Goal: Information Seeking & Learning: Check status

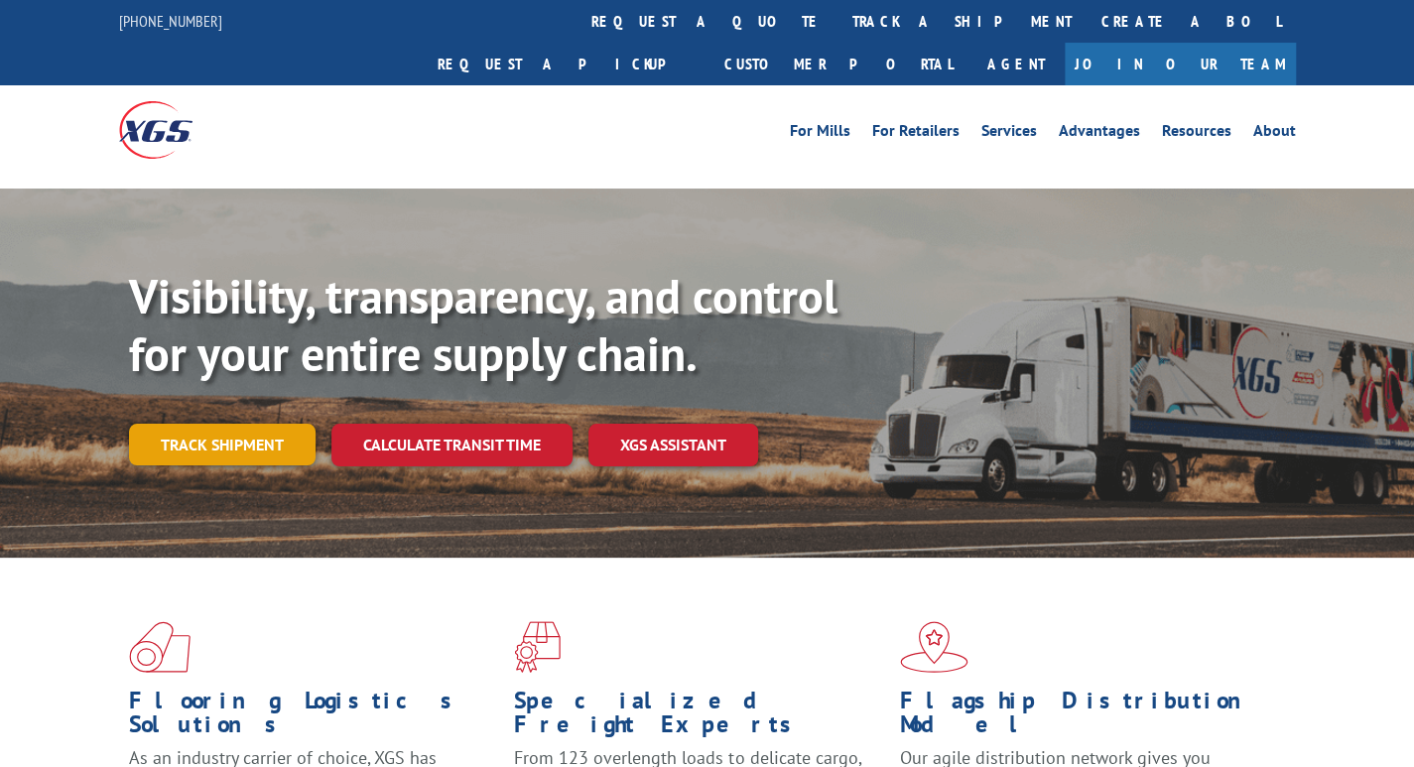
click at [234, 424] on link "Track shipment" at bounding box center [222, 445] width 186 height 42
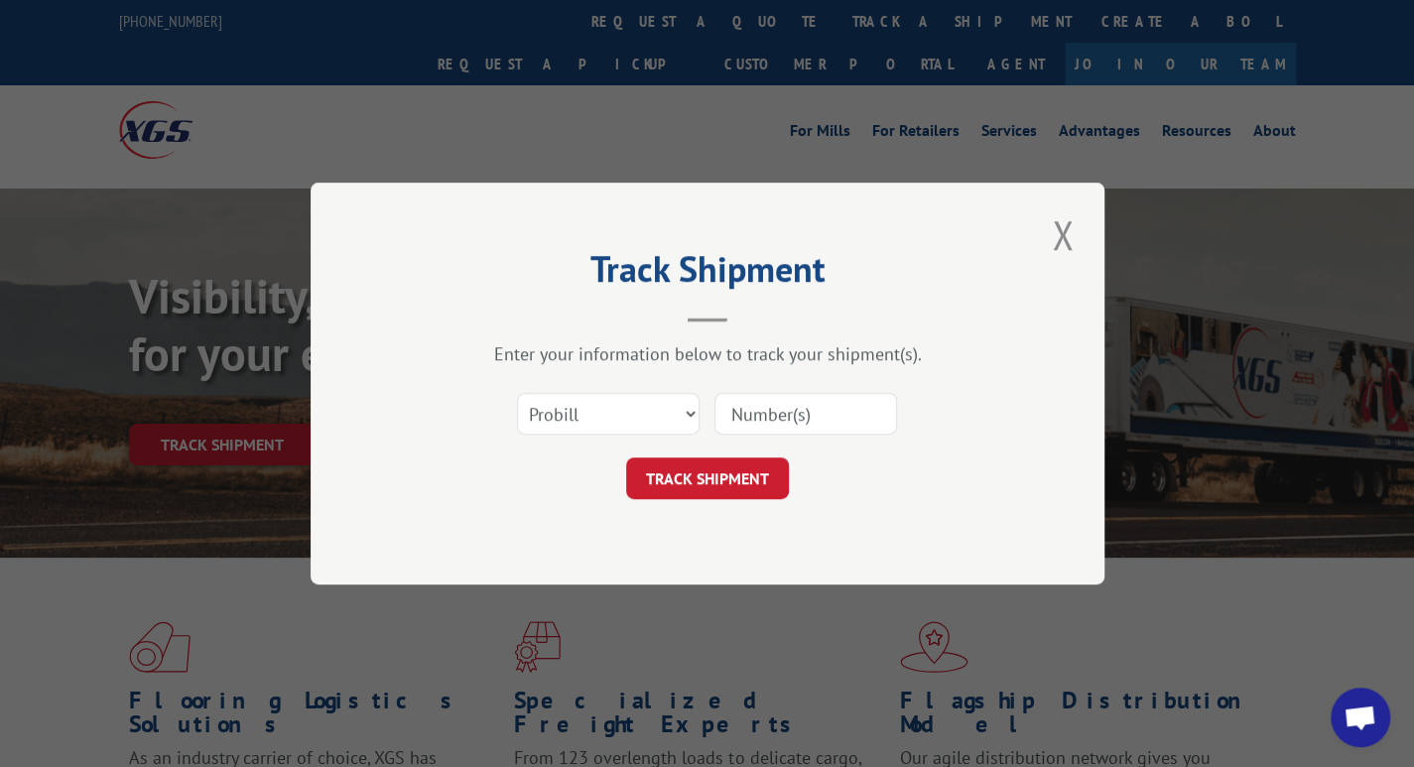
click at [740, 406] on input at bounding box center [805, 414] width 183 height 42
paste input "17545872"
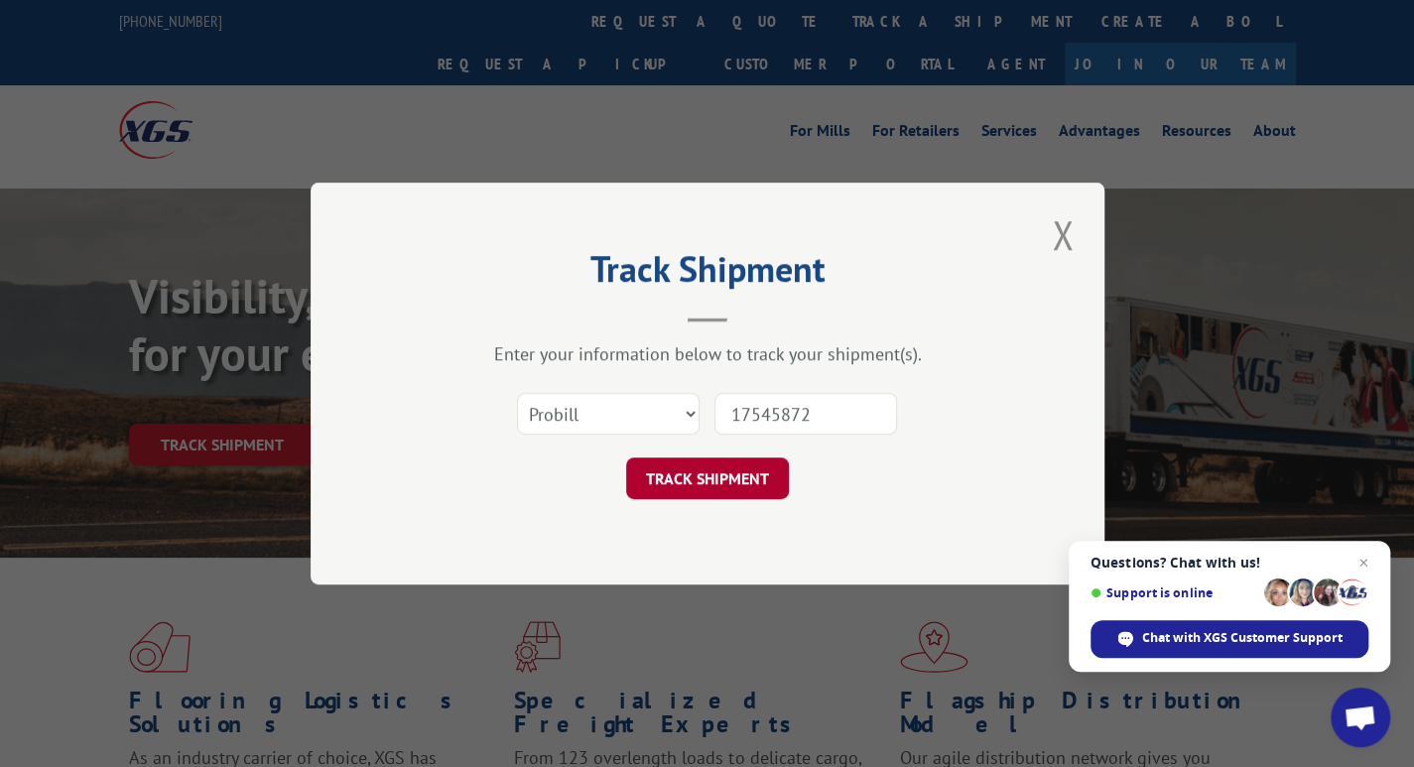
type input "17545872"
click at [710, 467] on button "TRACK SHIPMENT" at bounding box center [707, 478] width 163 height 42
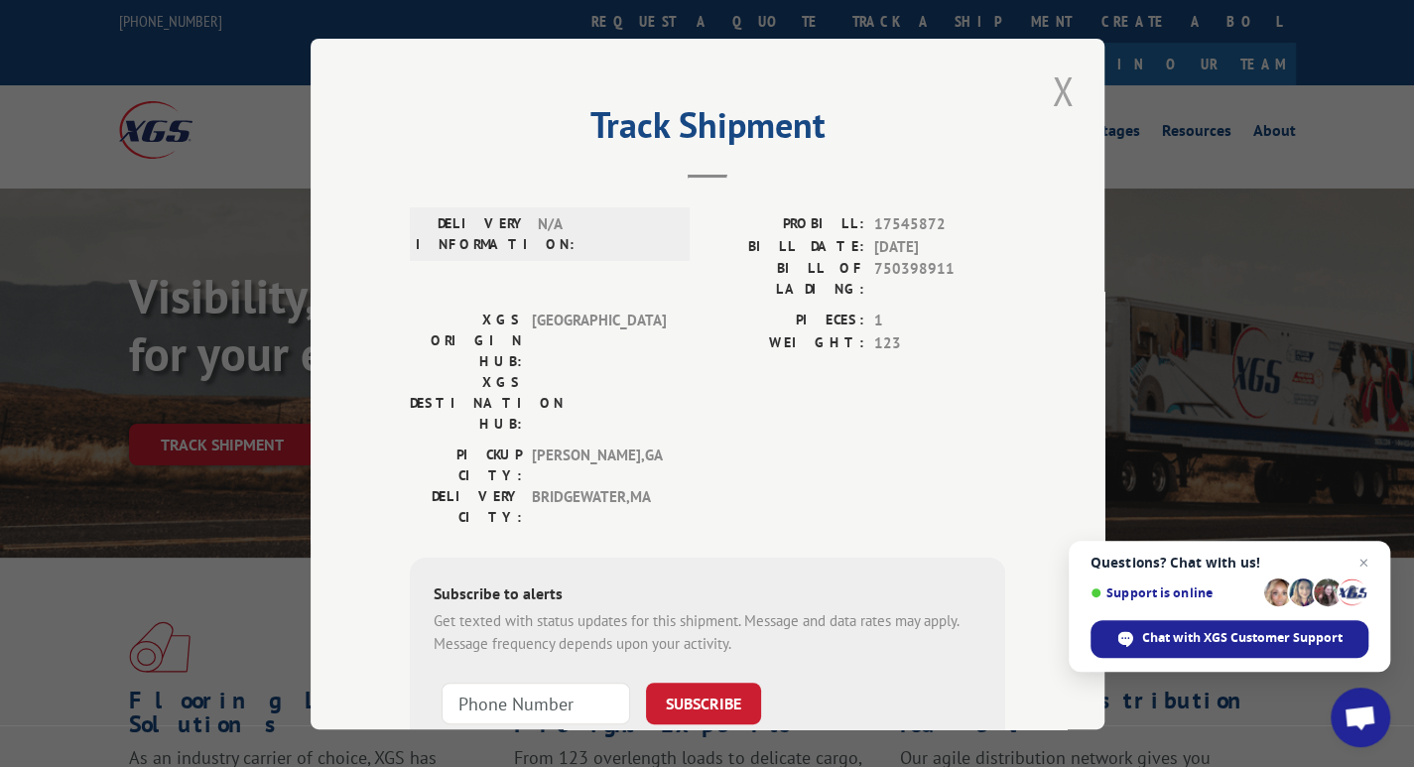
click at [1054, 94] on button "Close modal" at bounding box center [1063, 90] width 34 height 55
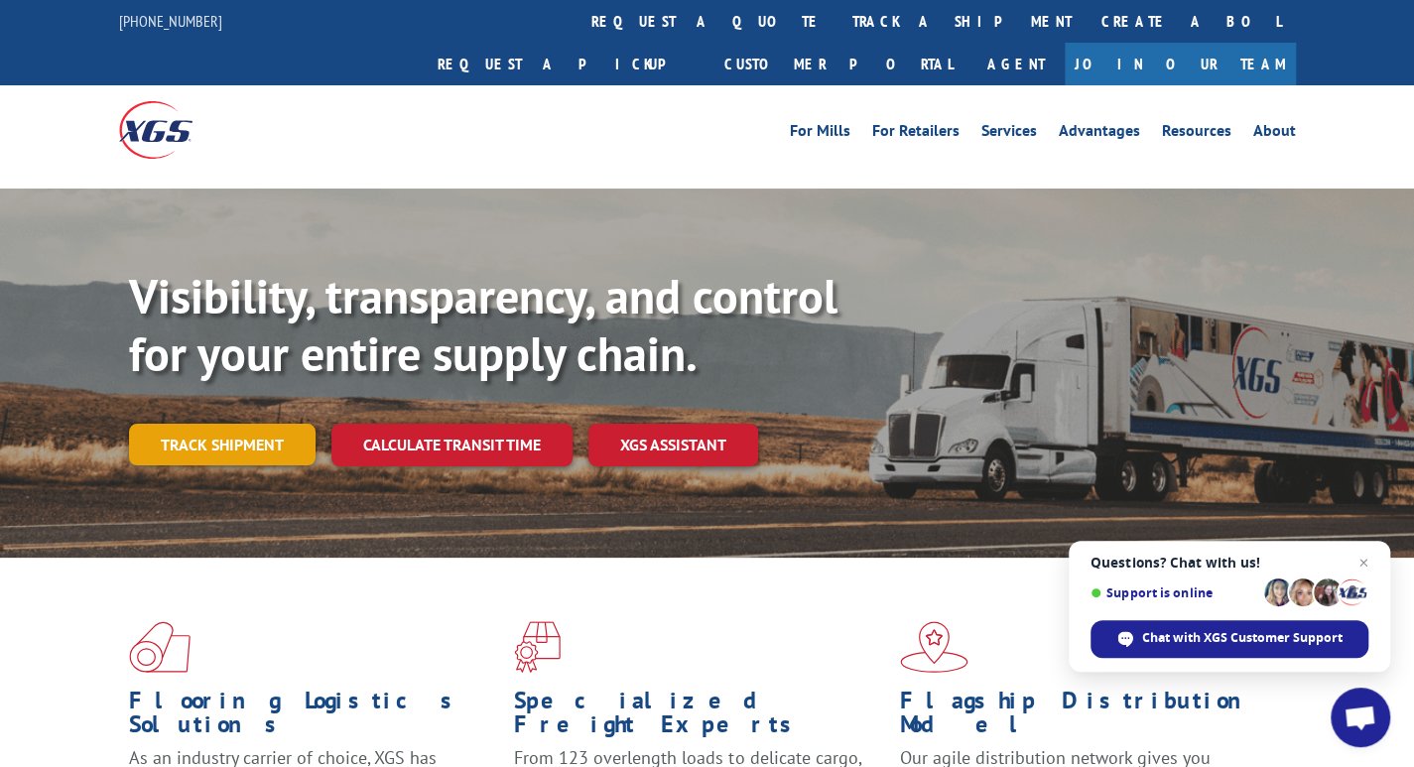
click at [235, 424] on link "Track shipment" at bounding box center [222, 445] width 186 height 42
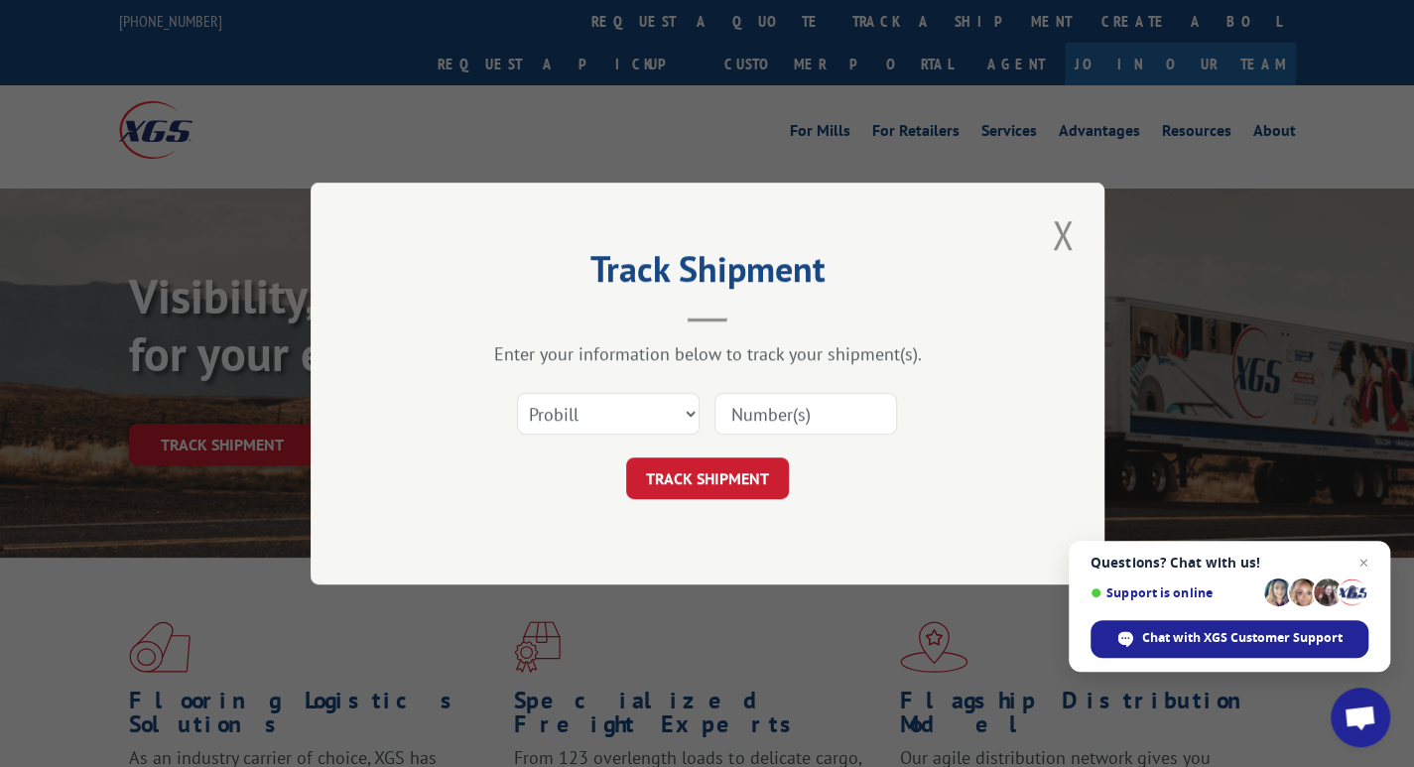
click at [752, 416] on input at bounding box center [805, 414] width 183 height 42
type input "15095718"
click button "TRACK SHIPMENT" at bounding box center [707, 478] width 163 height 42
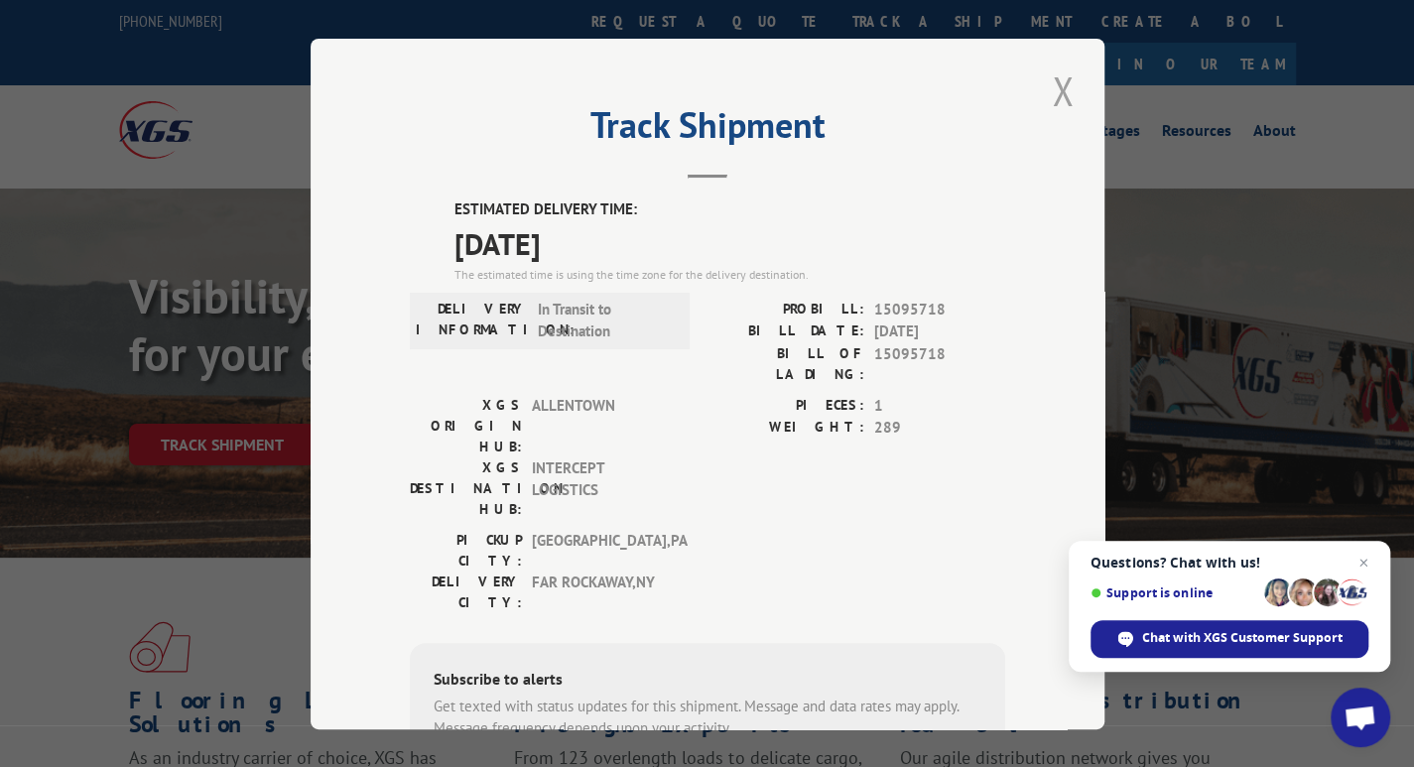
click at [1052, 94] on button "Close modal" at bounding box center [1063, 90] width 34 height 55
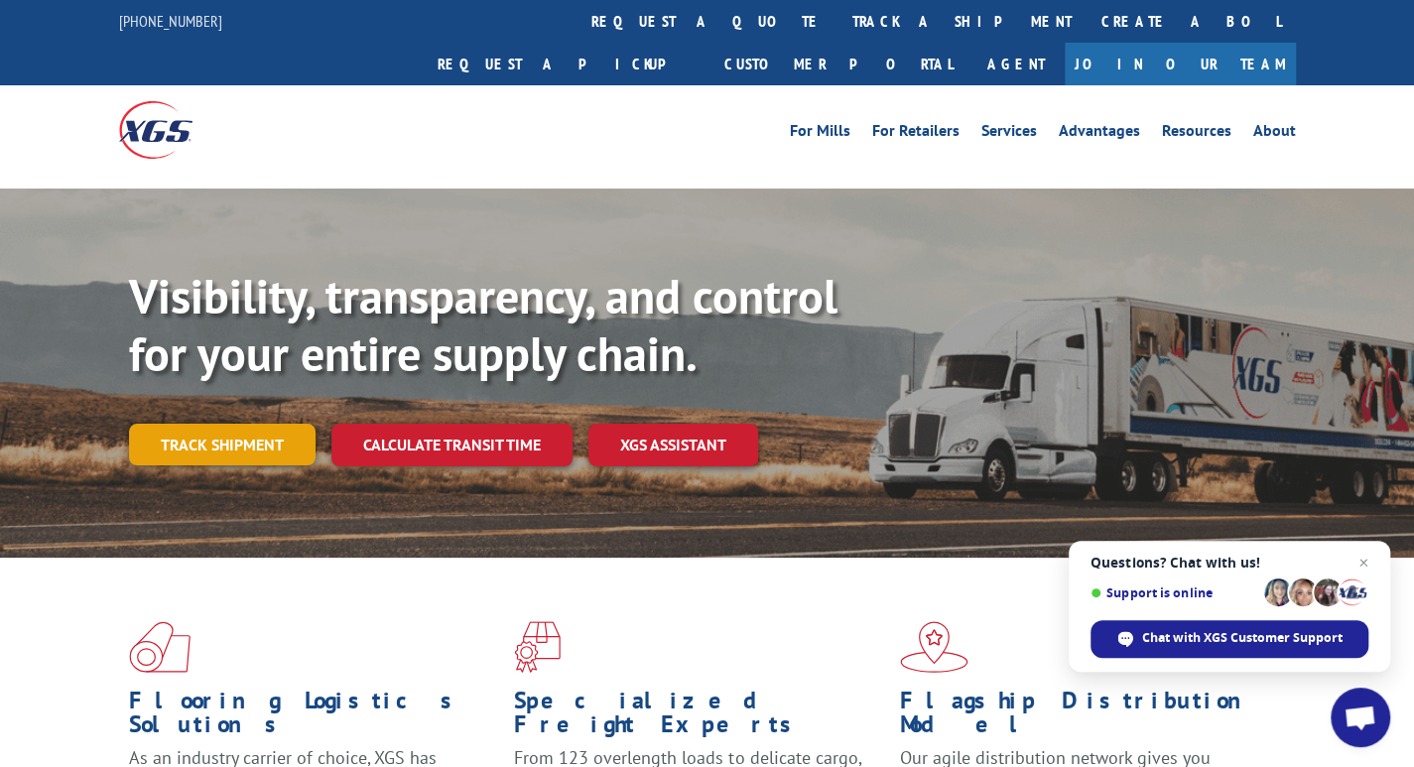
click at [254, 424] on link "Track shipment" at bounding box center [222, 445] width 186 height 42
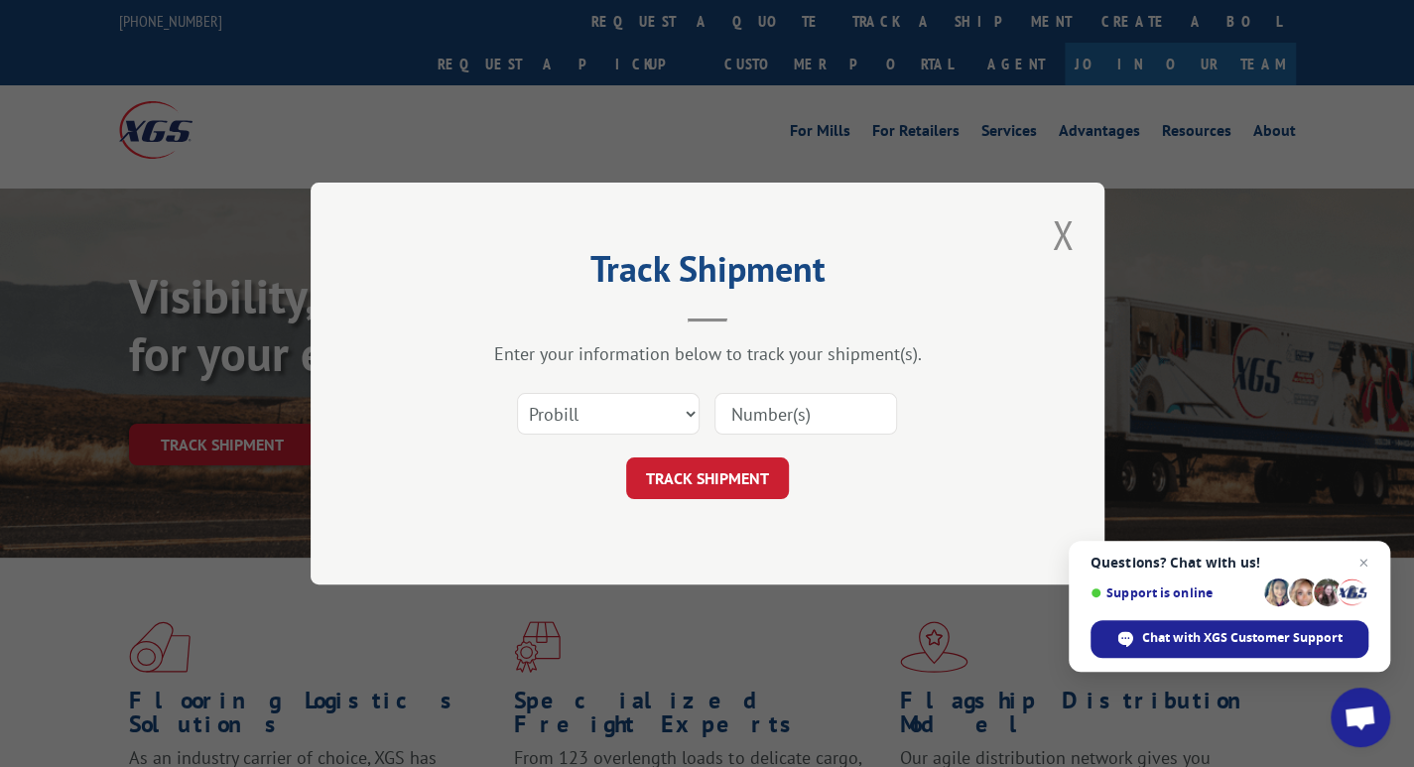
click at [867, 407] on input at bounding box center [805, 414] width 183 height 42
type input "17539504"
click button "TRACK SHIPMENT" at bounding box center [707, 478] width 163 height 42
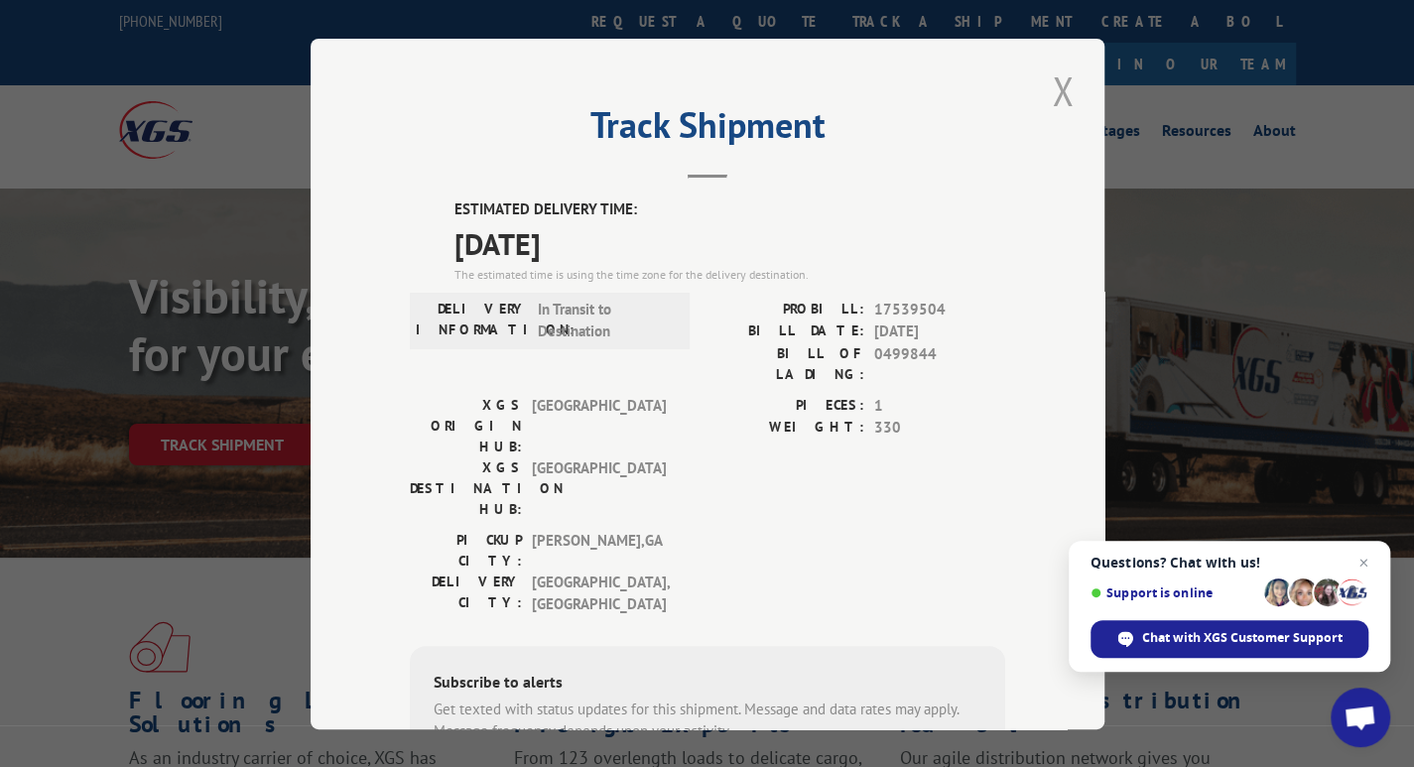
click at [1050, 99] on button "Close modal" at bounding box center [1063, 90] width 34 height 55
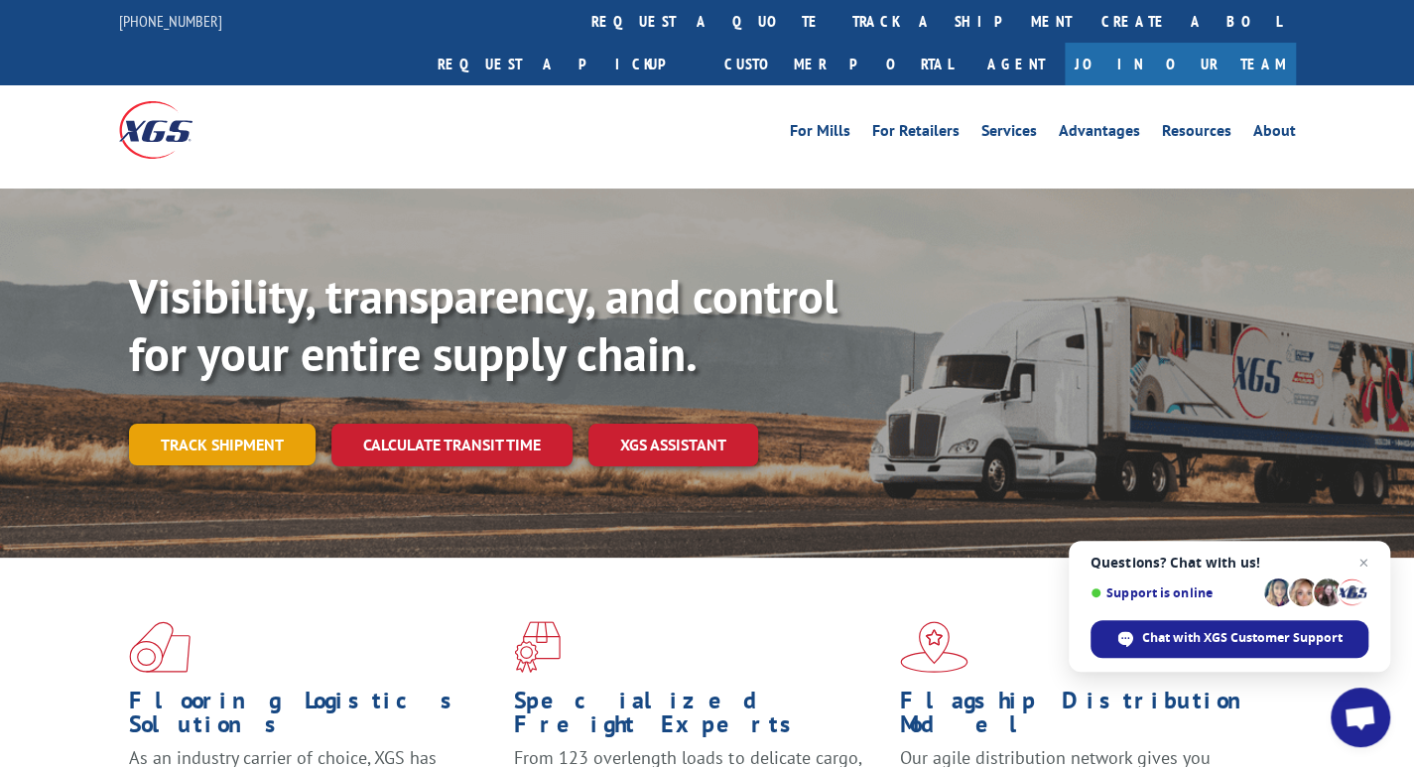
click at [199, 424] on link "Track shipment" at bounding box center [222, 445] width 186 height 42
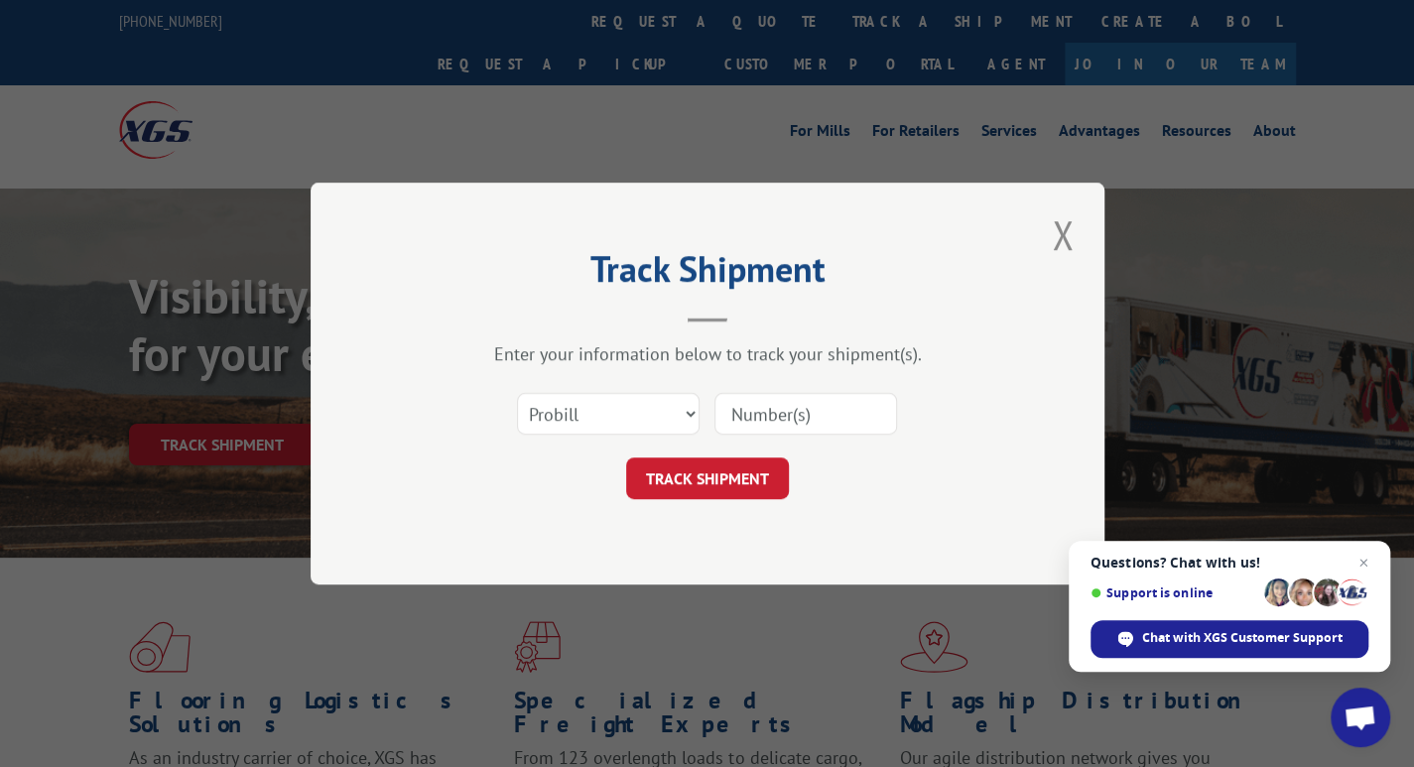
click at [742, 406] on input at bounding box center [805, 414] width 183 height 42
type input "17545872"
click button "TRACK SHIPMENT" at bounding box center [707, 478] width 163 height 42
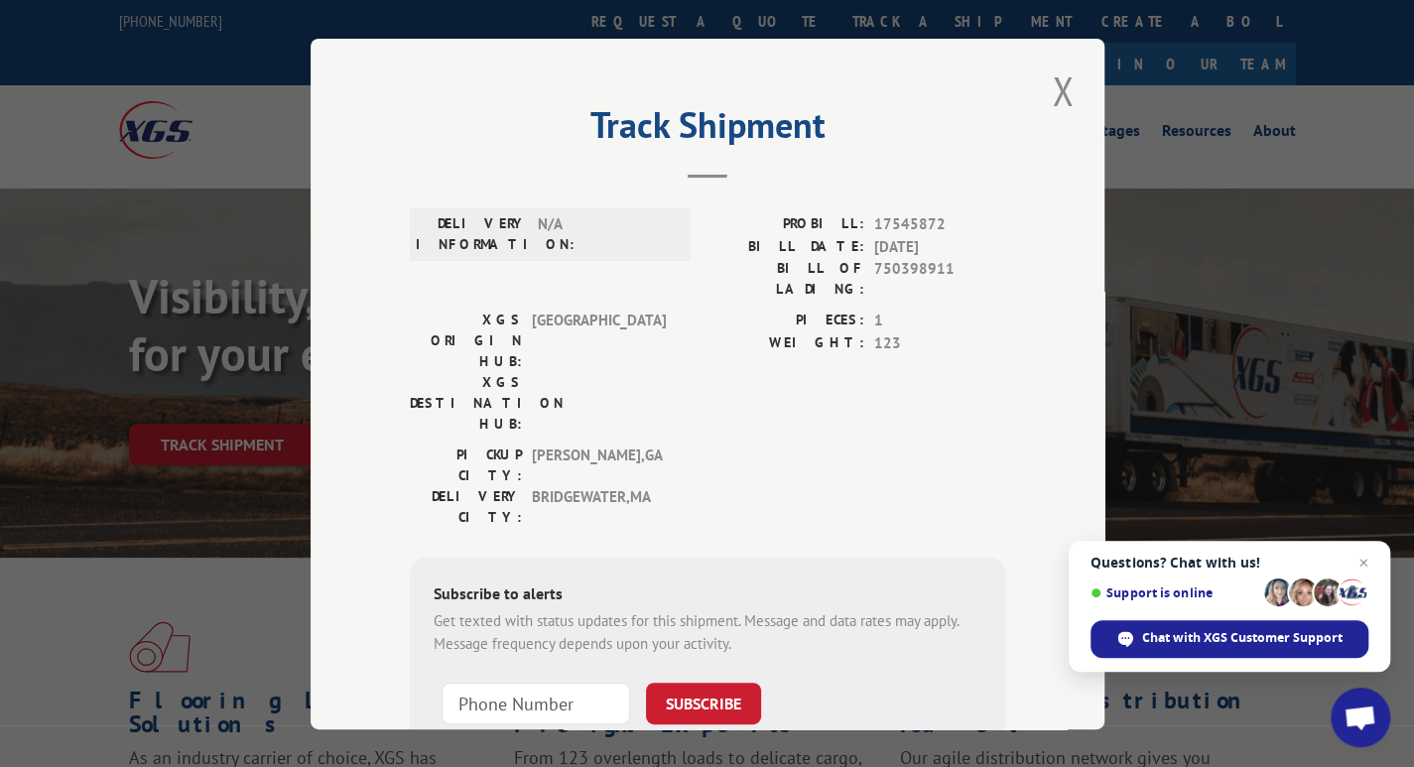
drag, startPoint x: 1060, startPoint y: 84, endPoint x: 1013, endPoint y: 53, distance: 57.2
click at [1059, 82] on button "Close modal" at bounding box center [1063, 90] width 34 height 55
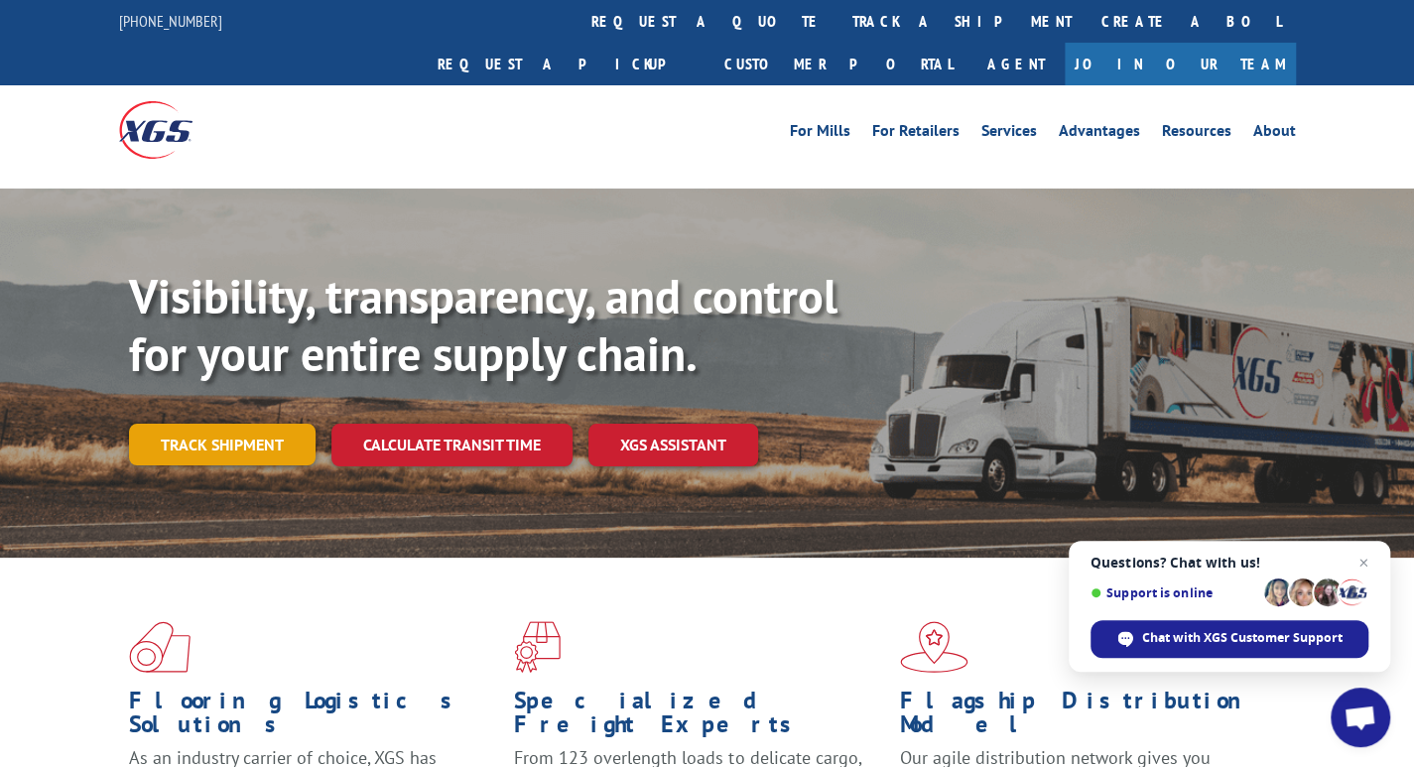
click at [185, 424] on link "Track shipment" at bounding box center [222, 445] width 186 height 42
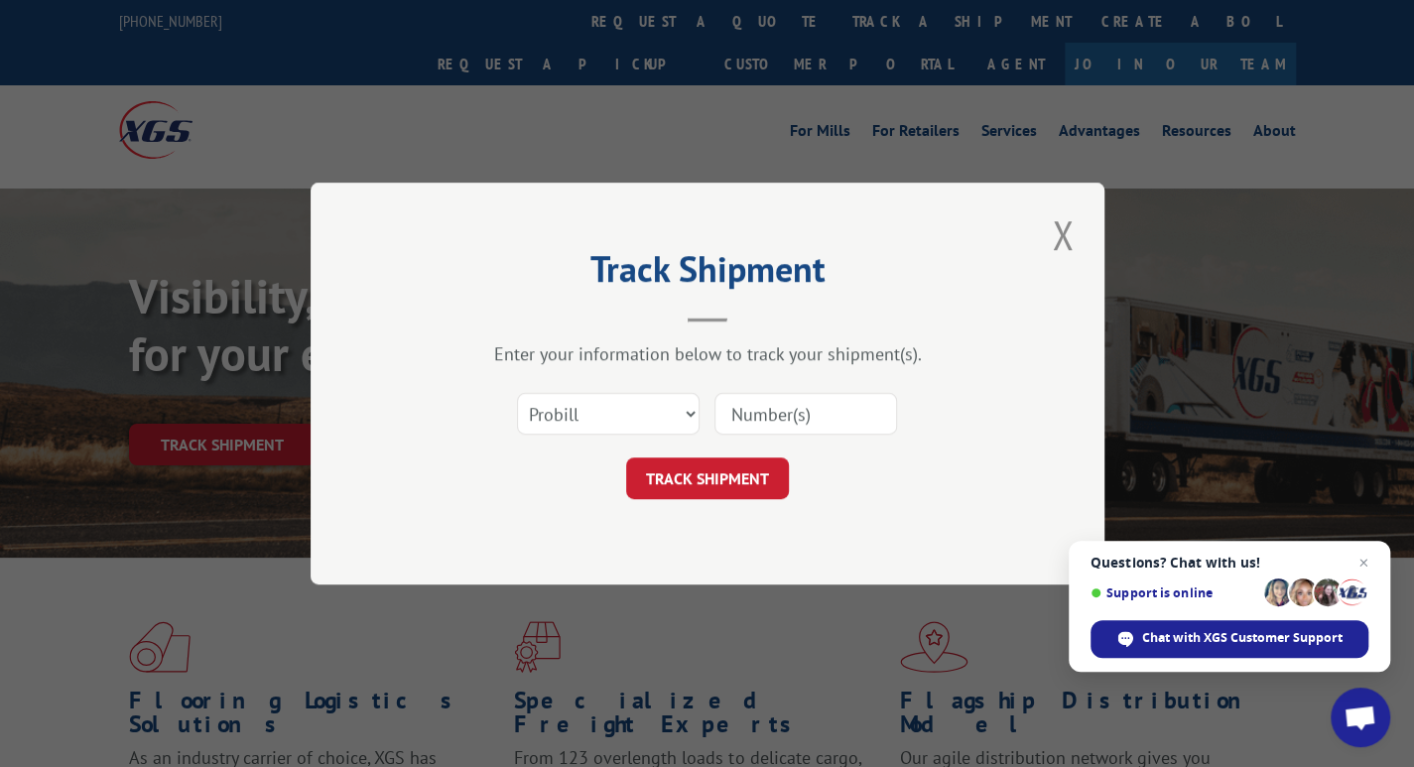
click at [789, 421] on input at bounding box center [805, 414] width 183 height 42
type input "17500609"
click button "TRACK SHIPMENT" at bounding box center [707, 478] width 163 height 42
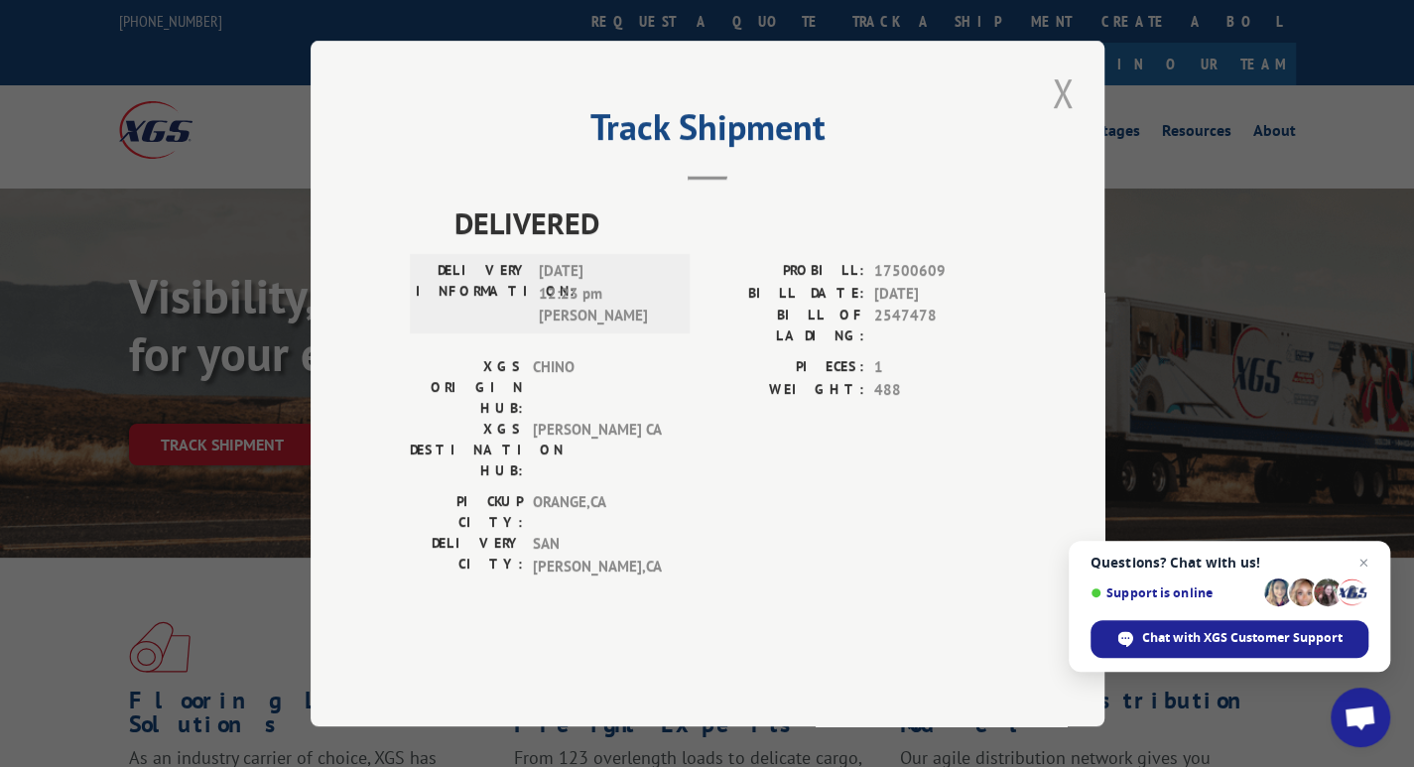
click at [1055, 120] on button "Close modal" at bounding box center [1063, 92] width 34 height 55
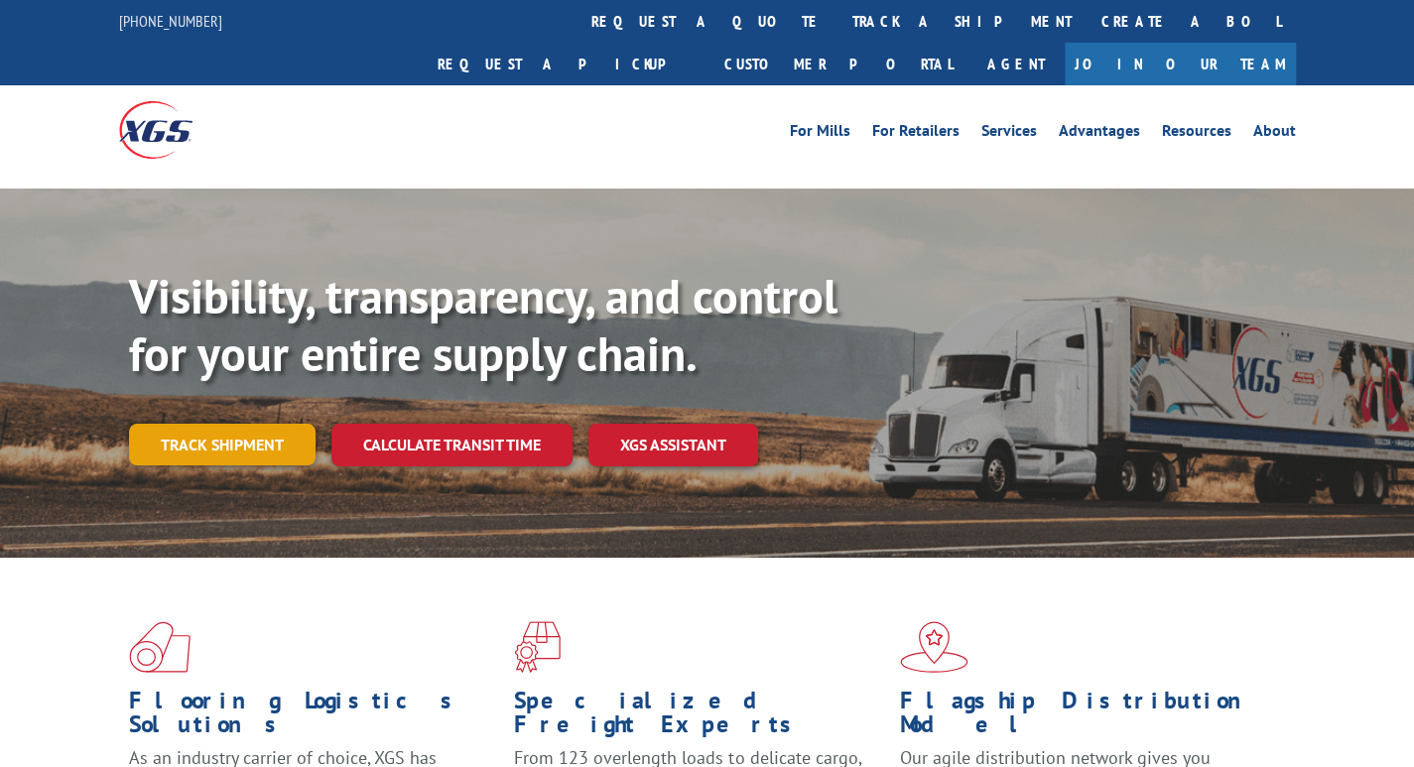
click at [220, 424] on link "Track shipment" at bounding box center [222, 445] width 186 height 42
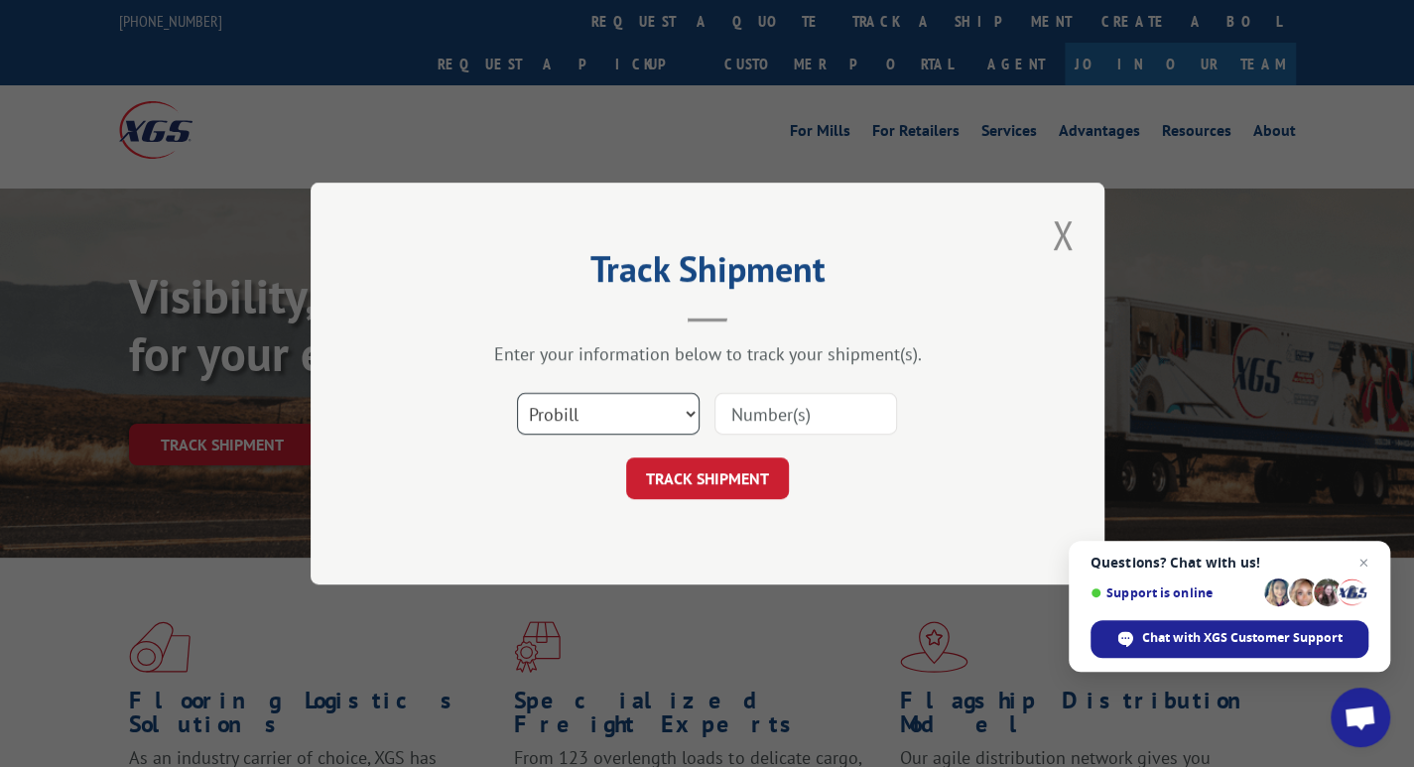
click at [564, 409] on select "Select category... Probill BOL PO" at bounding box center [608, 414] width 183 height 42
select select "bol"
click at [517, 393] on select "Select category... Probill BOL PO" at bounding box center [608, 414] width 183 height 42
click at [744, 410] on input at bounding box center [805, 414] width 183 height 42
paste input "361965"
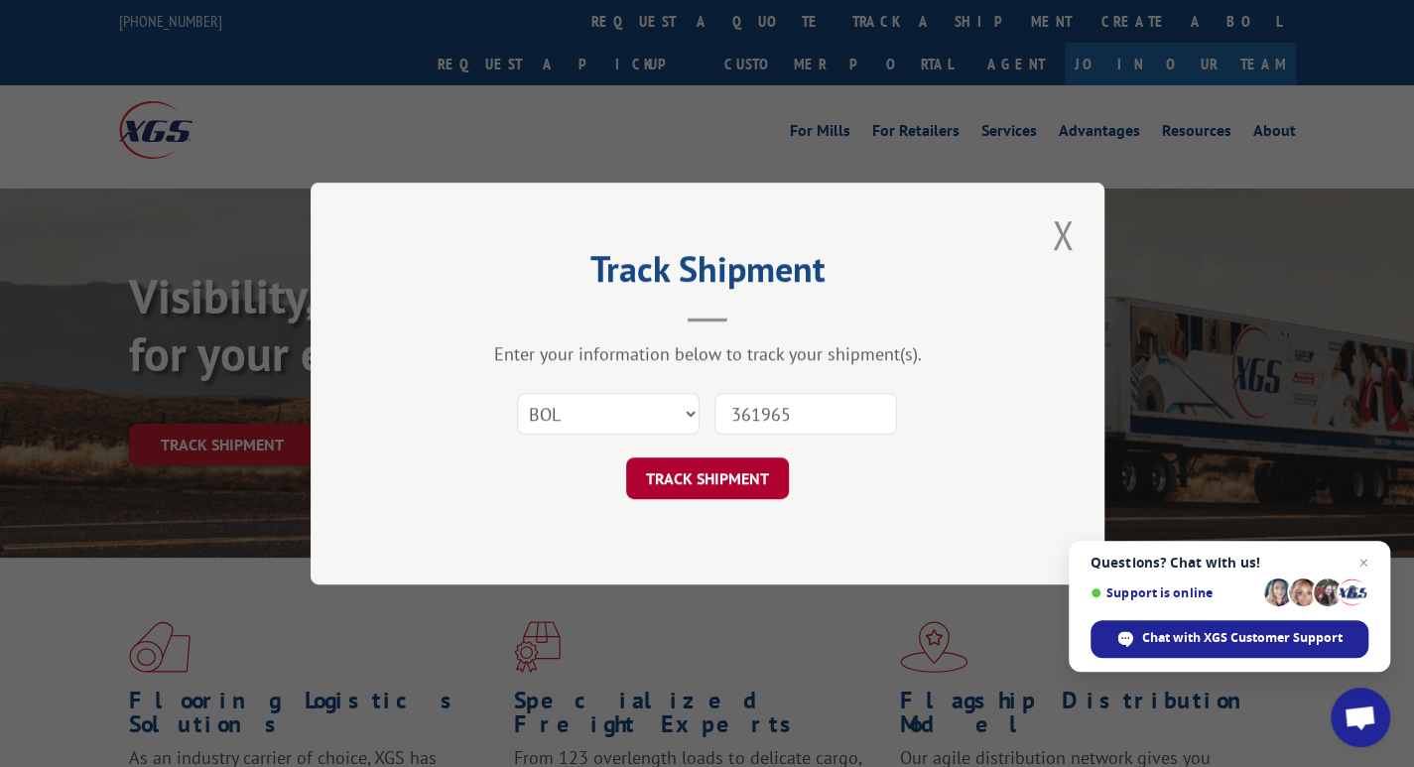
type input "361965"
drag, startPoint x: 724, startPoint y: 479, endPoint x: 607, endPoint y: 305, distance: 210.2
click at [720, 478] on button "TRACK SHIPMENT" at bounding box center [707, 478] width 163 height 42
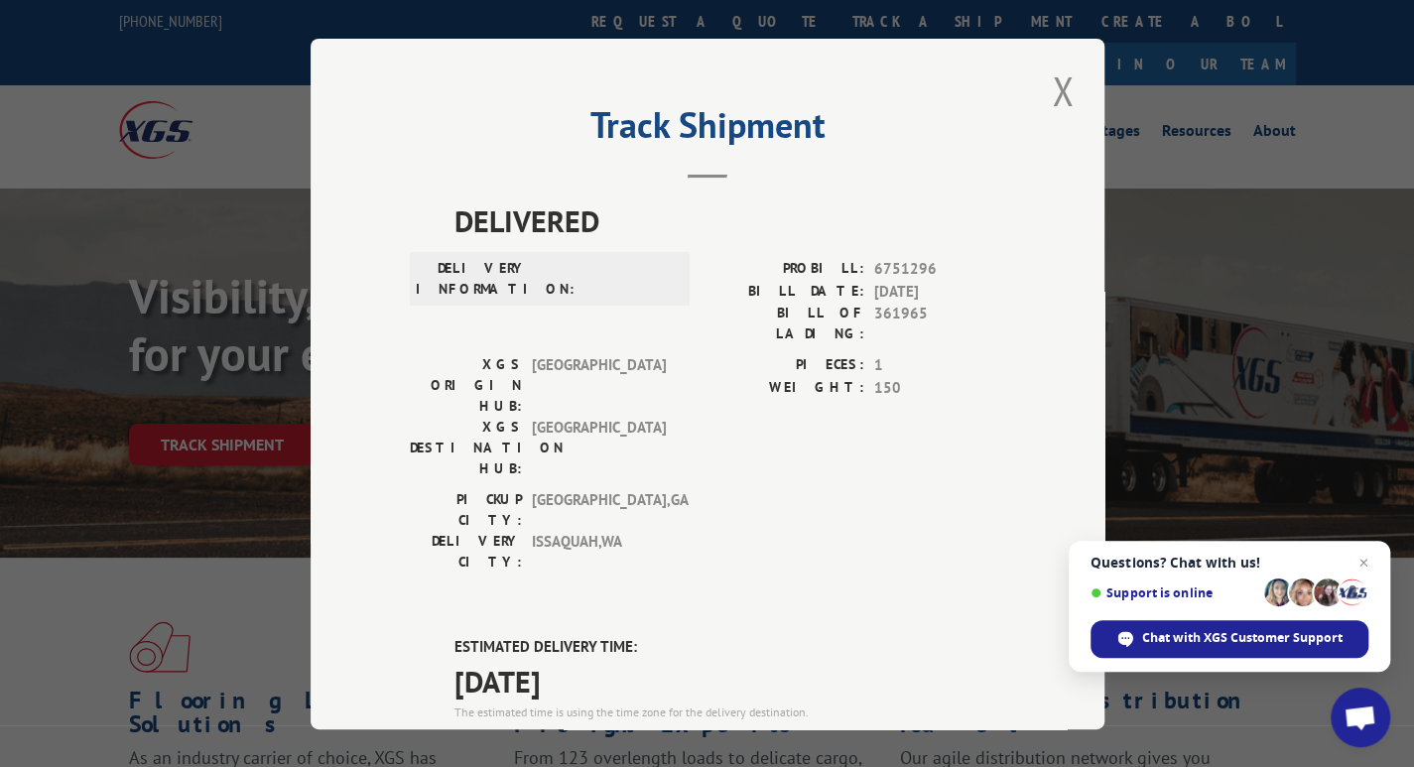
drag, startPoint x: 940, startPoint y: 627, endPoint x: 869, endPoint y: 626, distance: 71.4
click at [874, 735] on span "17539762" at bounding box center [939, 746] width 131 height 23
copy span "17539762"
click at [1061, 84] on button "Close modal" at bounding box center [1063, 90] width 34 height 55
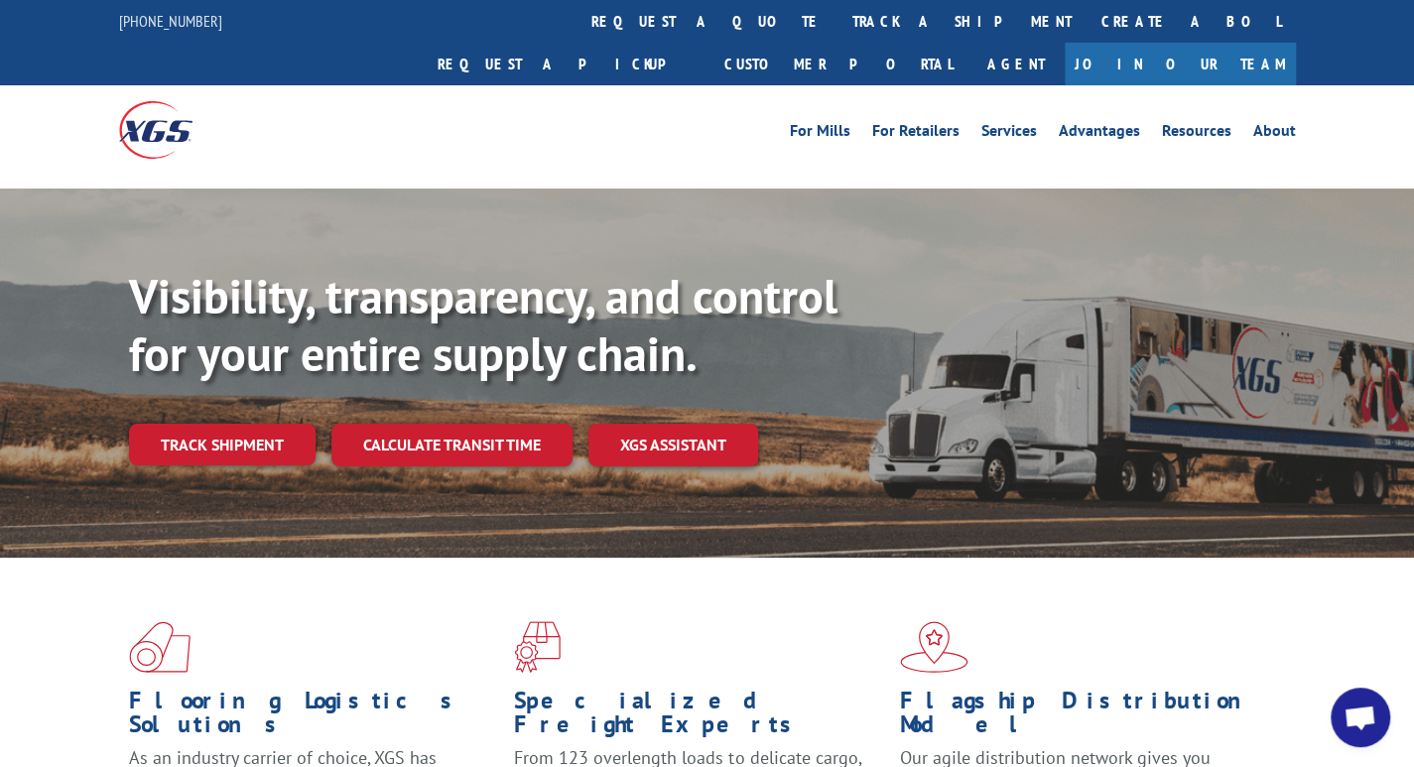
click at [264, 424] on link "Track shipment" at bounding box center [222, 445] width 186 height 42
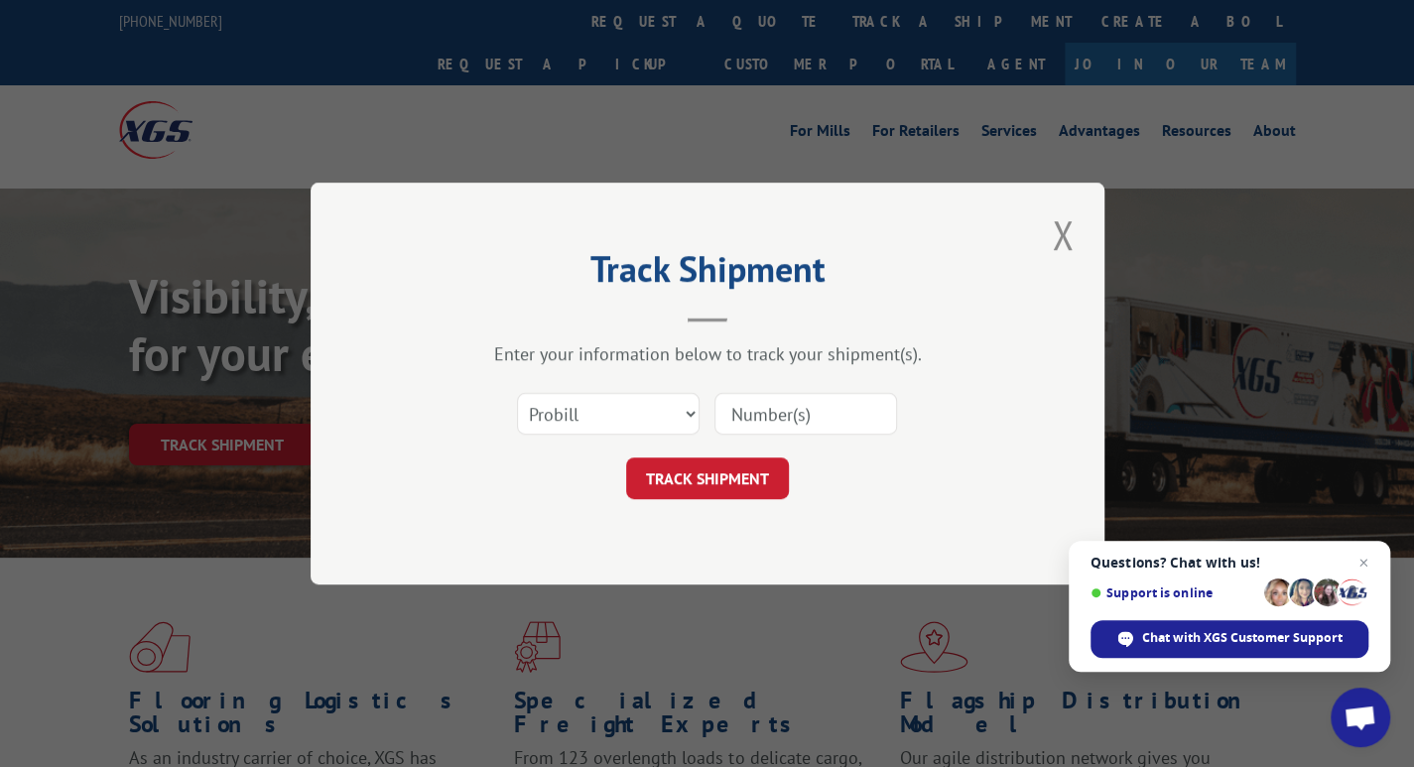
click at [742, 415] on input at bounding box center [805, 414] width 183 height 42
paste input "17542881"
type input "17542881"
click at [733, 476] on button "TRACK SHIPMENT" at bounding box center [707, 478] width 163 height 42
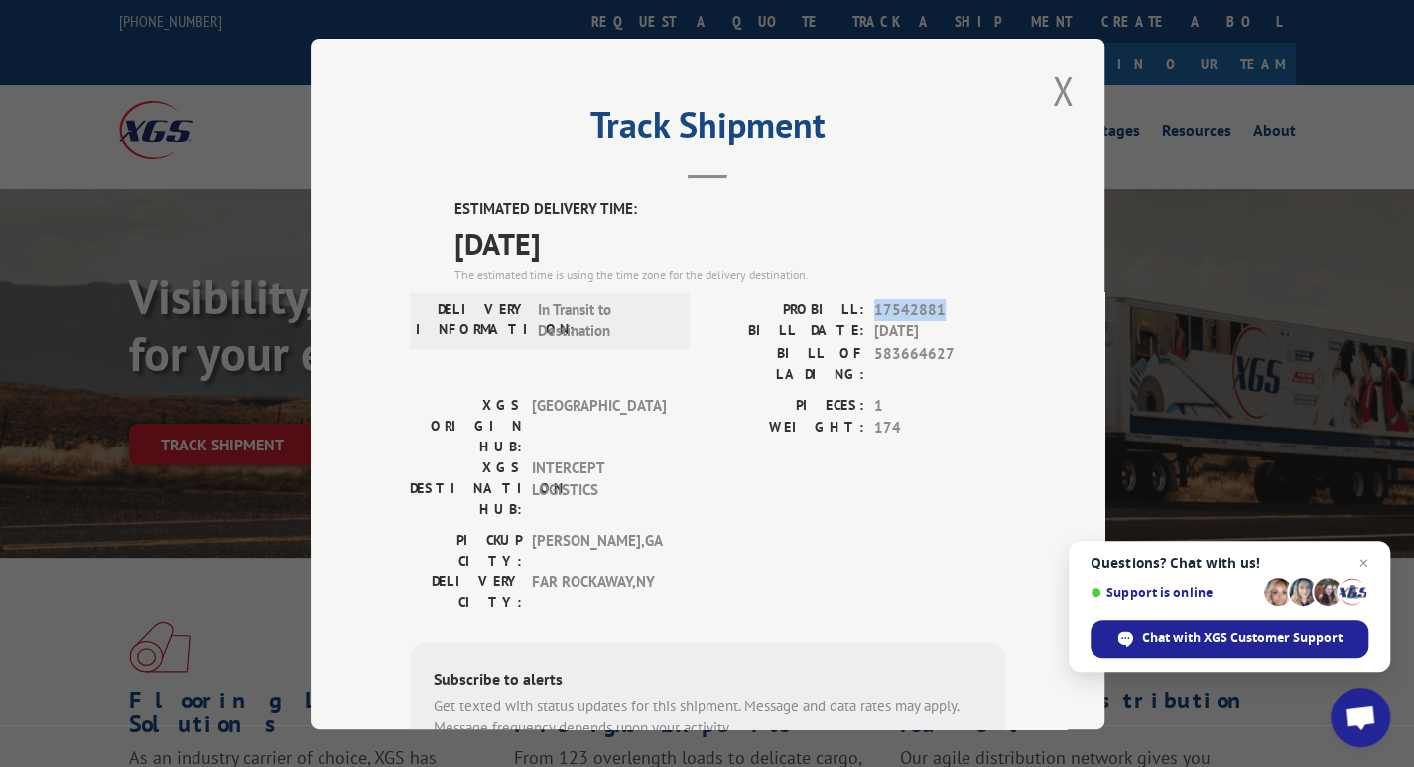
drag, startPoint x: 936, startPoint y: 305, endPoint x: 867, endPoint y: 301, distance: 69.6
click at [874, 301] on span "17542881" at bounding box center [939, 309] width 131 height 23
copy span "17542881"
click at [1051, 72] on button "Close modal" at bounding box center [1063, 90] width 34 height 55
